Goal: Navigation & Orientation: Find specific page/section

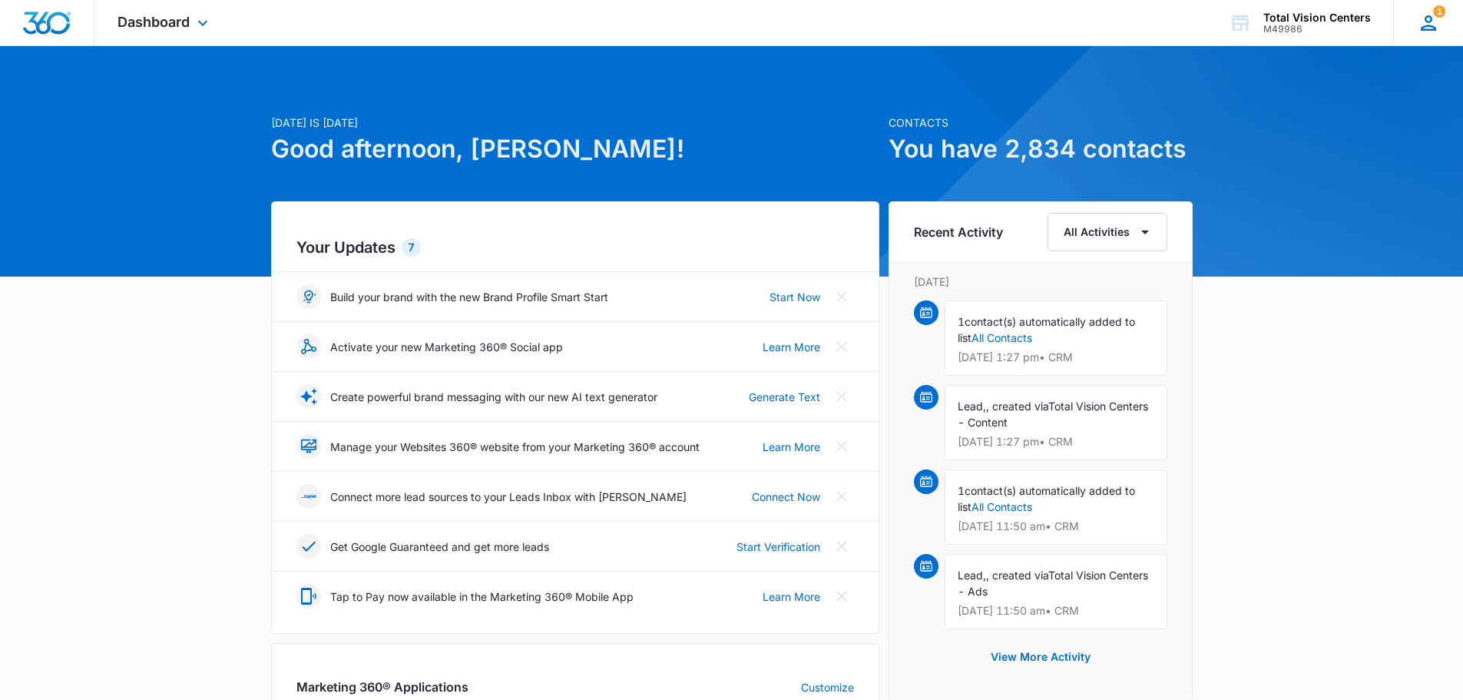
click at [1428, 23] on icon at bounding box center [1428, 23] width 23 height 23
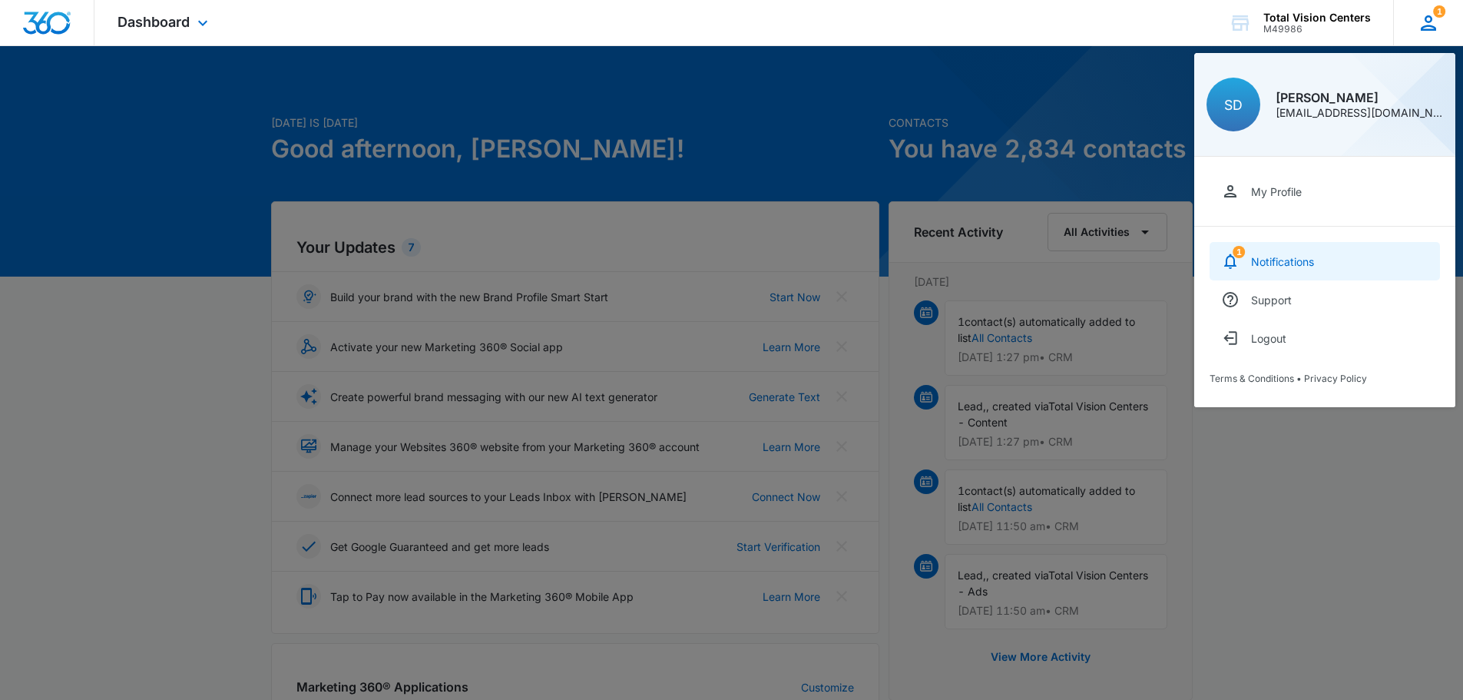
click at [1297, 260] on div "Notifications" at bounding box center [1282, 261] width 63 height 13
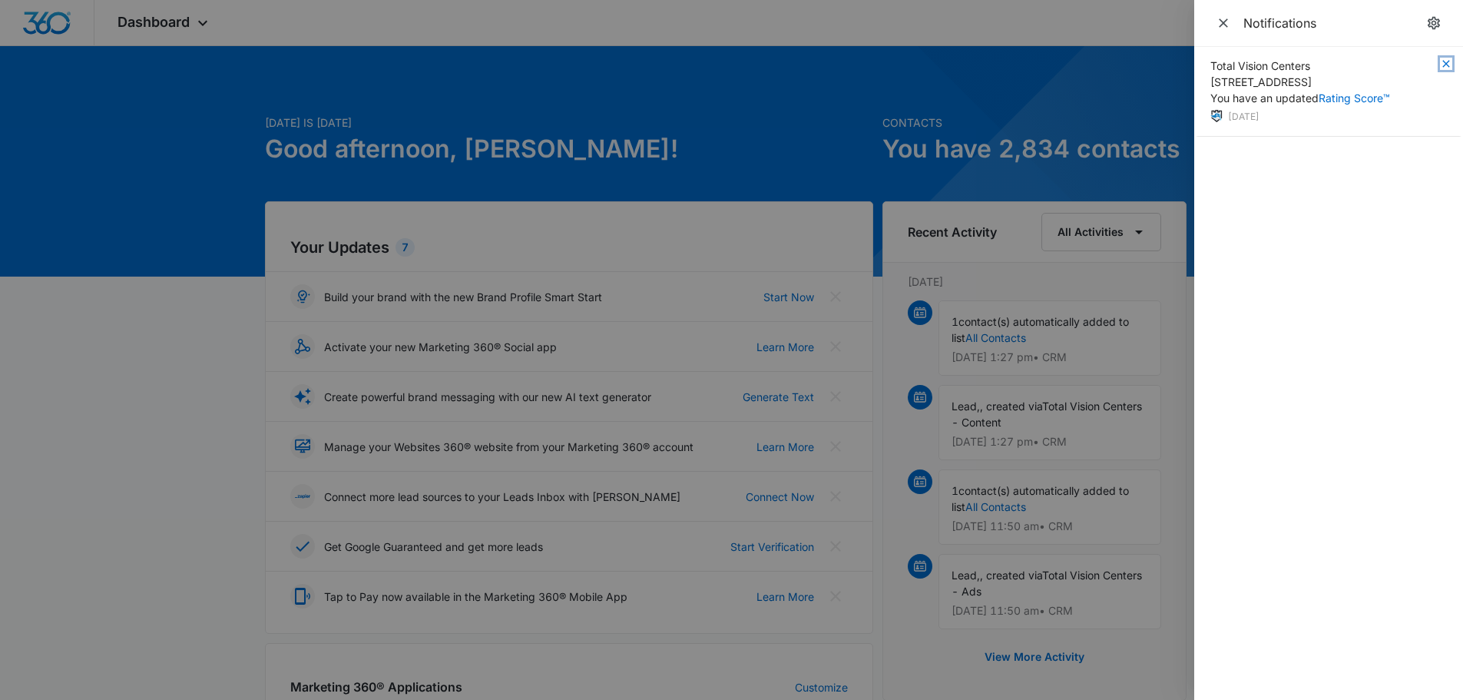
click at [1445, 63] on icon "button" at bounding box center [1446, 64] width 12 height 12
click at [1226, 24] on icon "Close" at bounding box center [1223, 22] width 15 height 15
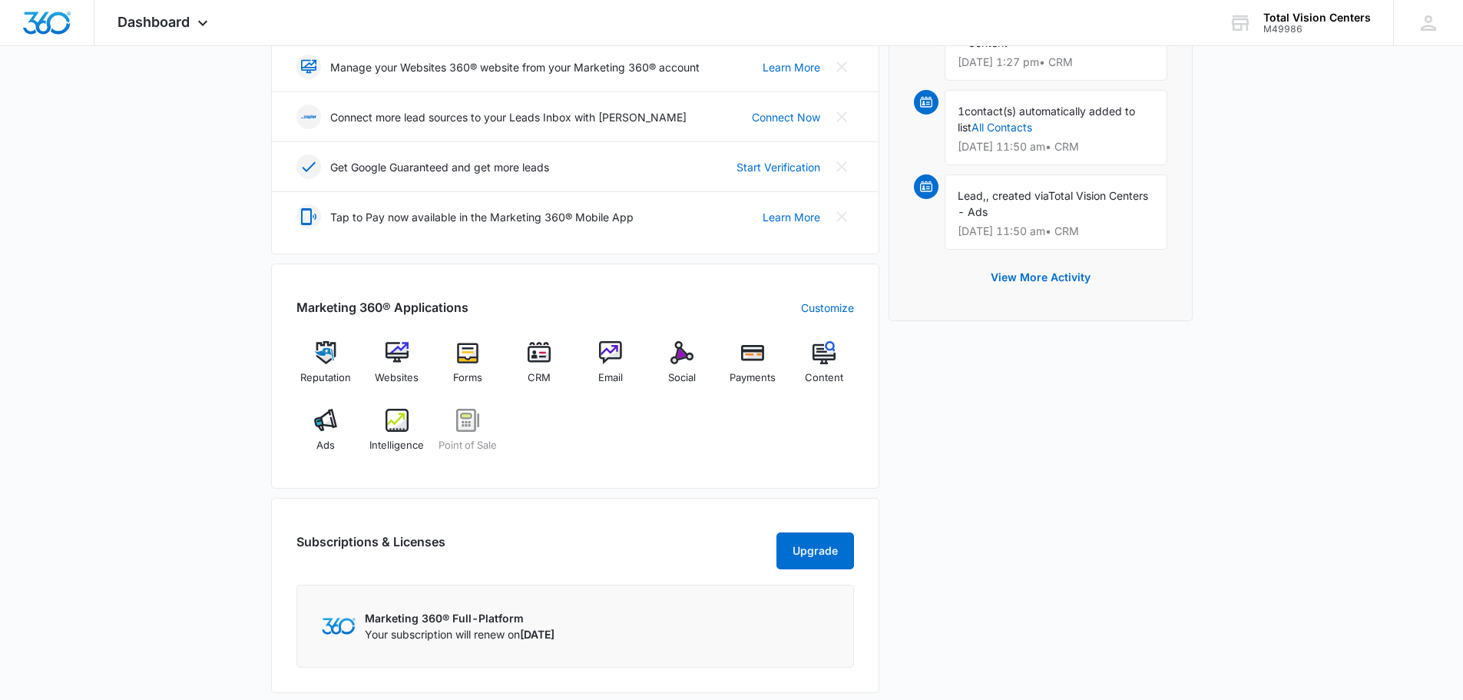
scroll to position [384, 0]
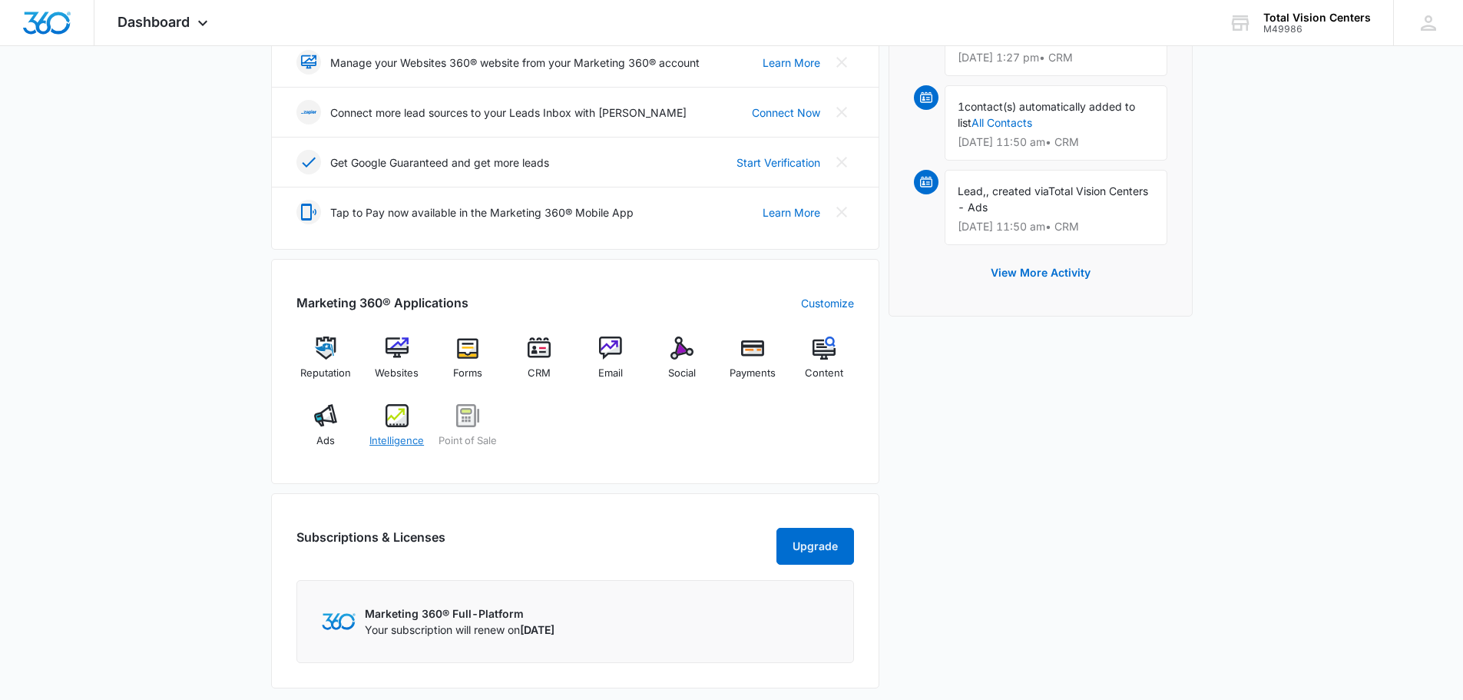
click at [397, 421] on img at bounding box center [397, 415] width 23 height 23
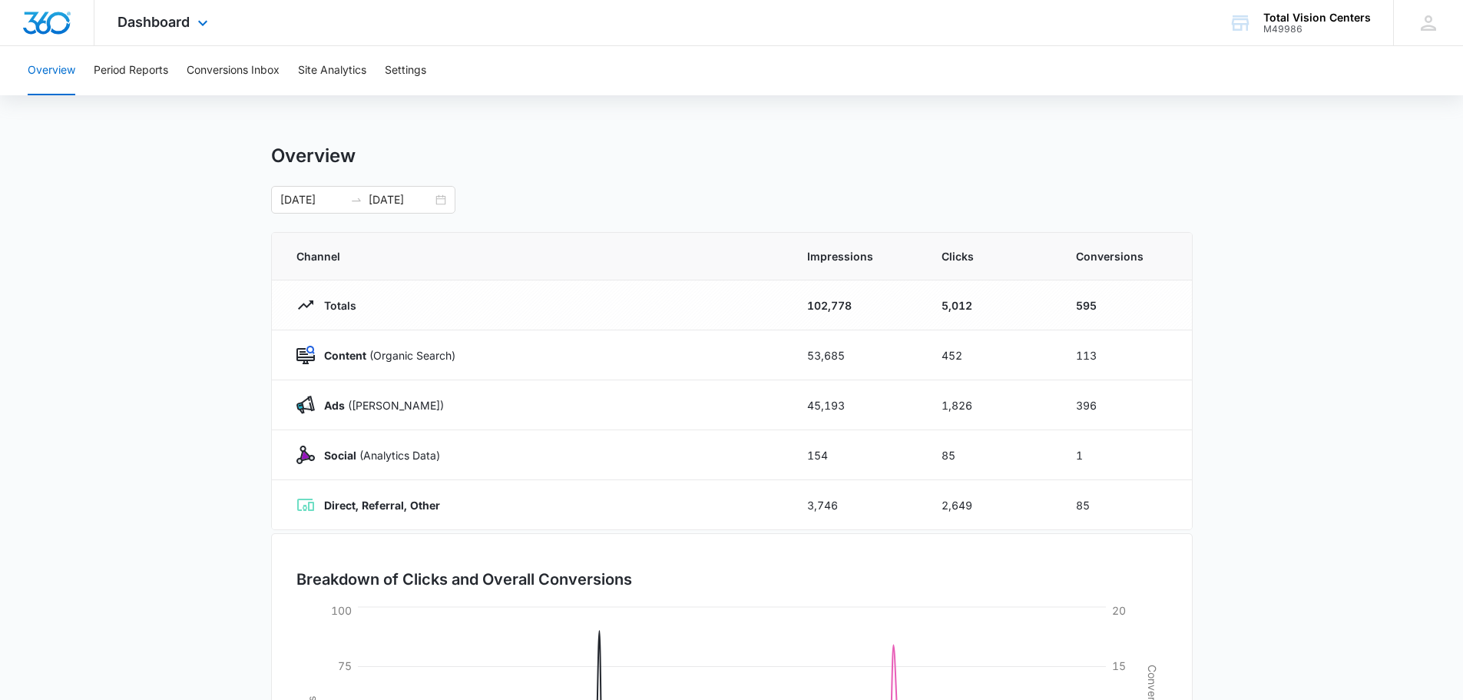
scroll to position [251, 0]
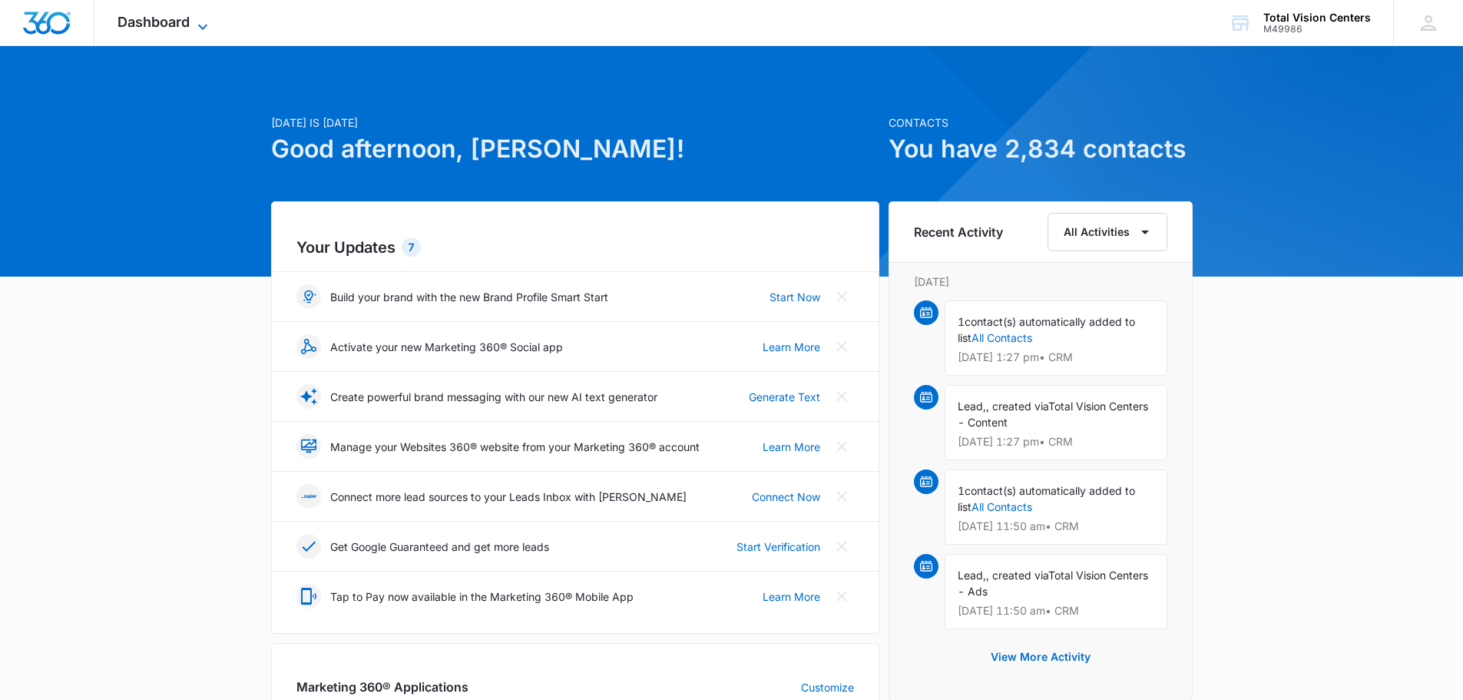
click at [177, 21] on span "Dashboard" at bounding box center [153, 22] width 72 height 16
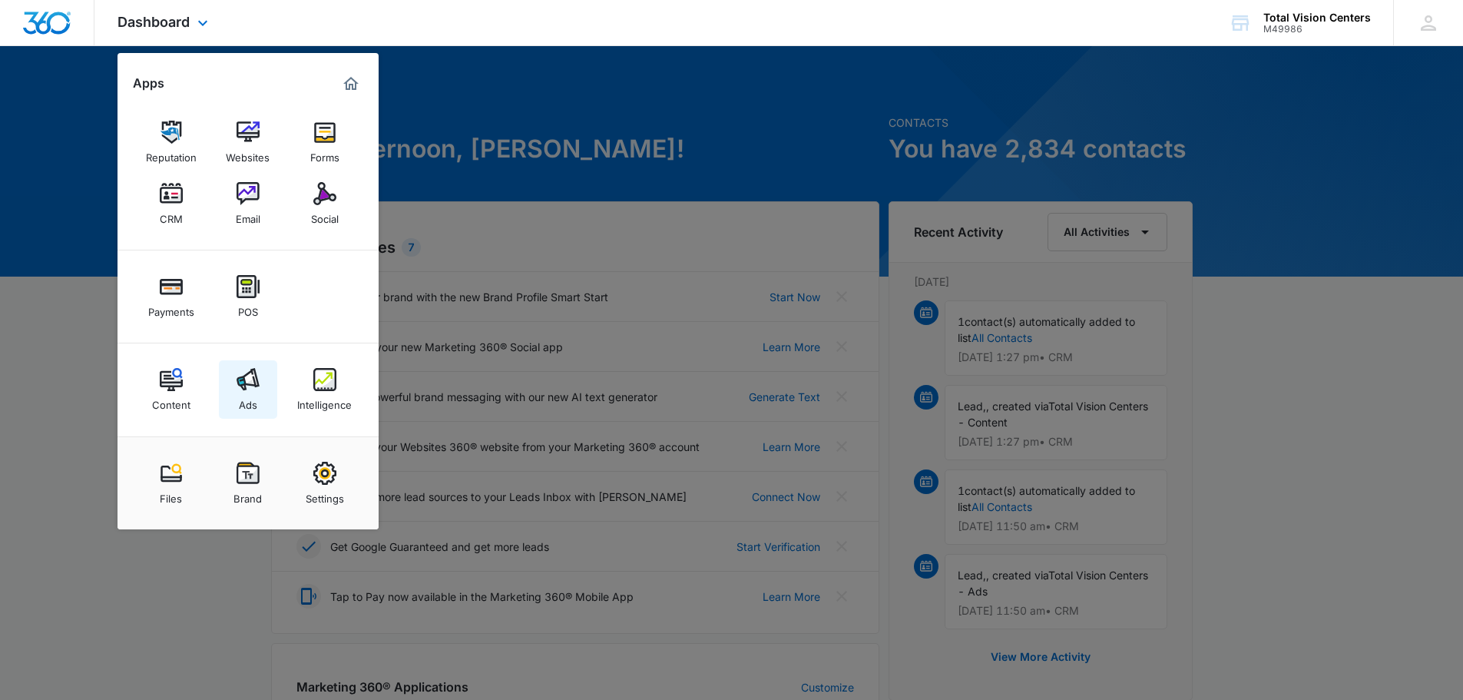
click at [250, 390] on img at bounding box center [248, 379] width 23 height 23
